Goal: Information Seeking & Learning: Learn about a topic

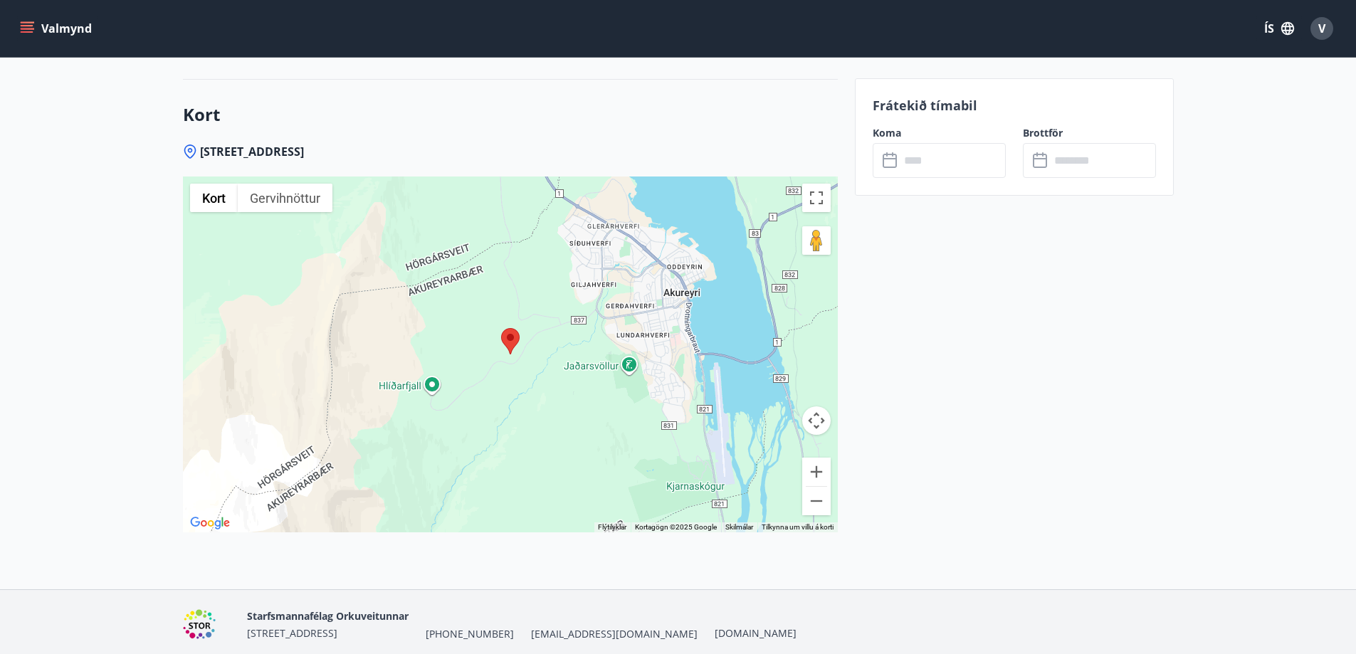
scroll to position [2909, 0]
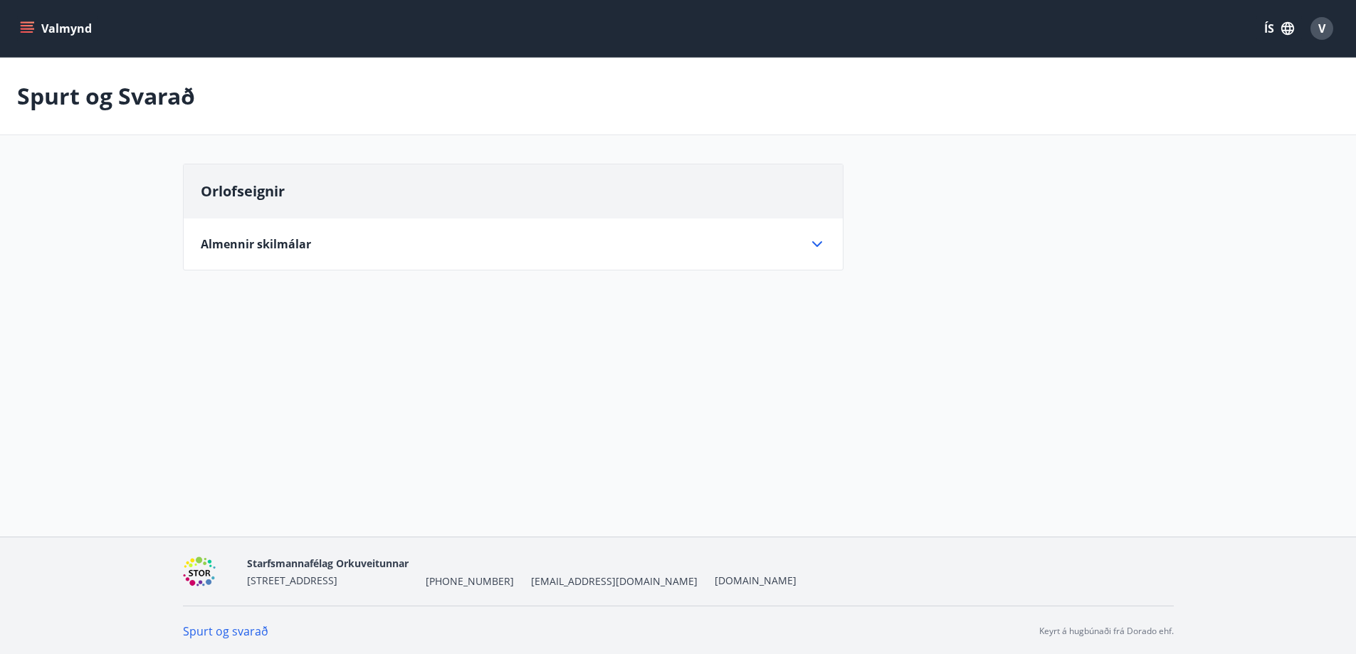
click at [789, 259] on div "Orlofseignir Almennir skilmálar Eignin er leigt með húsgögnum, borðbúnaði og öð…" at bounding box center [513, 217] width 661 height 107
click at [817, 242] on icon at bounding box center [817, 244] width 17 height 17
